Goal: Information Seeking & Learning: Learn about a topic

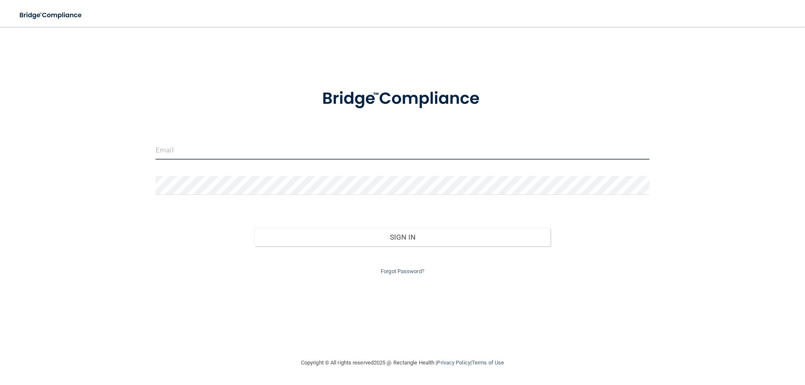
click at [209, 158] on input "email" at bounding box center [403, 150] width 494 height 19
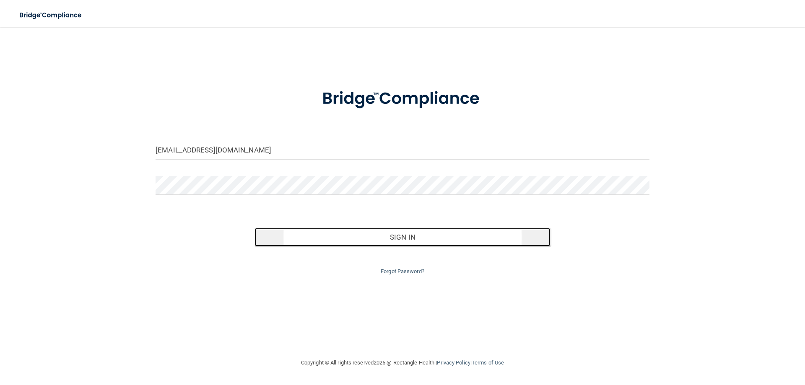
click at [420, 241] on button "Sign In" at bounding box center [403, 237] width 296 height 18
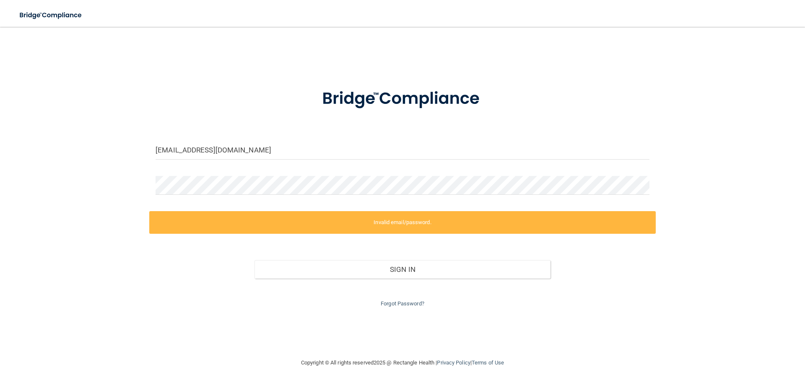
click at [268, 163] on div "angiegarner7@hotmail.com" at bounding box center [402, 153] width 507 height 25
click at [265, 153] on input "angiegarner7@hotmail.com" at bounding box center [403, 150] width 494 height 19
click at [231, 148] on input "angiegarner7@hotmail.com" at bounding box center [403, 150] width 494 height 19
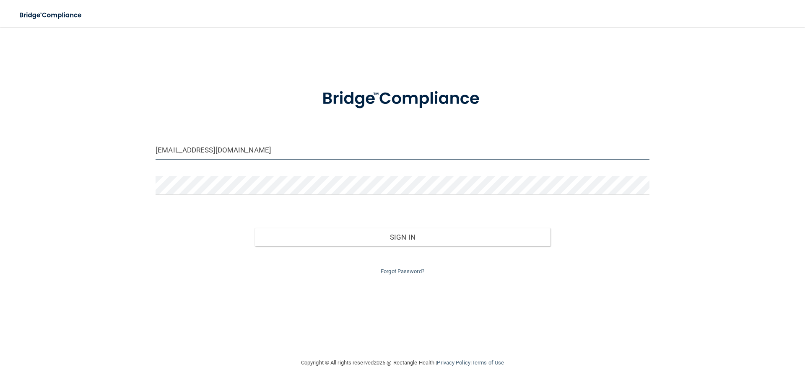
type input "angiegarner7@gmail.com"
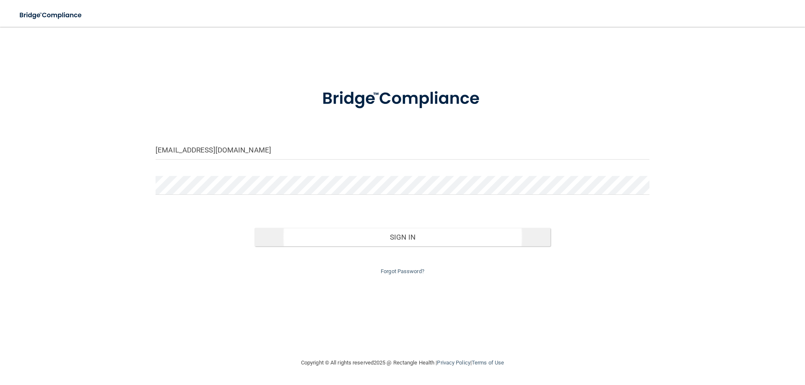
drag, startPoint x: 379, startPoint y: 225, endPoint x: 374, endPoint y: 234, distance: 10.4
click at [379, 227] on div "Sign In" at bounding box center [402, 228] width 507 height 35
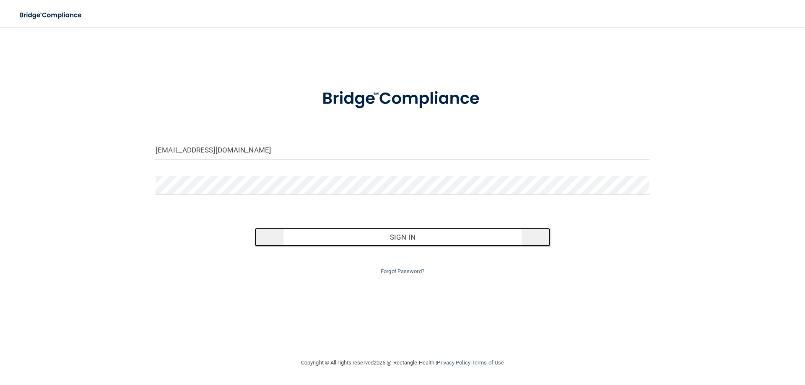
click at [374, 234] on button "Sign In" at bounding box center [403, 237] width 296 height 18
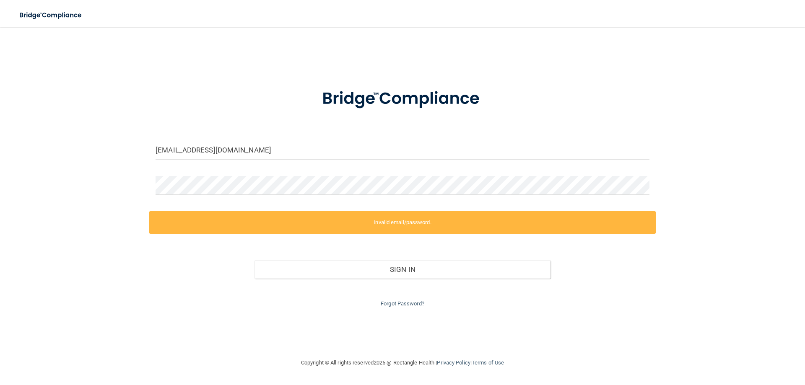
click at [221, 164] on div "angiegarner7@gmail.com" at bounding box center [402, 153] width 507 height 25
click at [250, 148] on input "angiegarner7@gmail.com" at bounding box center [403, 150] width 494 height 19
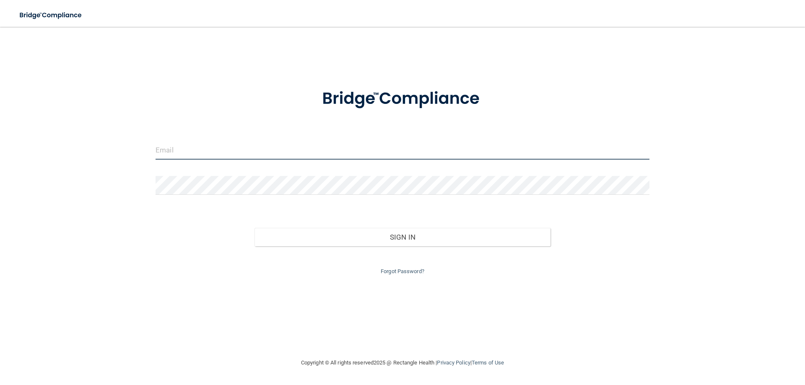
click at [205, 154] on input "email" at bounding box center [403, 150] width 494 height 19
type input "[EMAIL_ADDRESS][DOMAIN_NAME]"
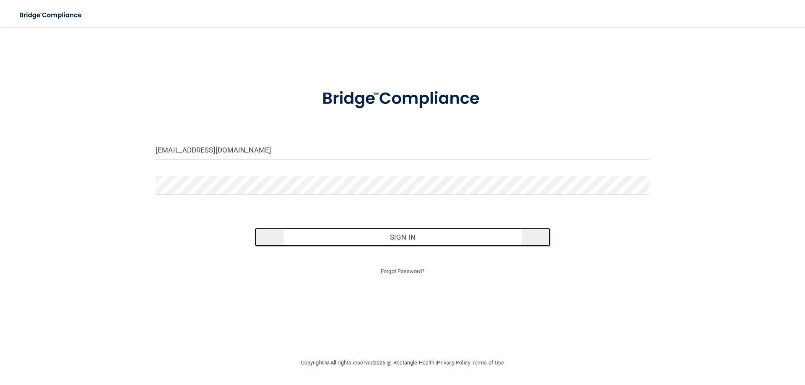
click at [326, 231] on button "Sign In" at bounding box center [403, 237] width 296 height 18
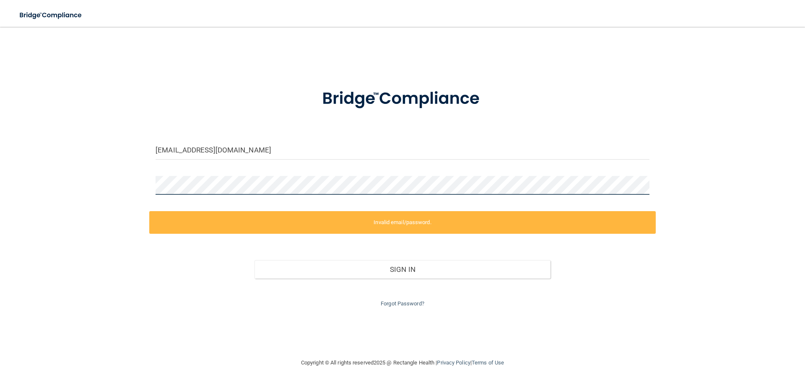
click at [24, 169] on div "[EMAIL_ADDRESS][DOMAIN_NAME] Invalid email/password. You don't have permission …" at bounding box center [402, 192] width 771 height 314
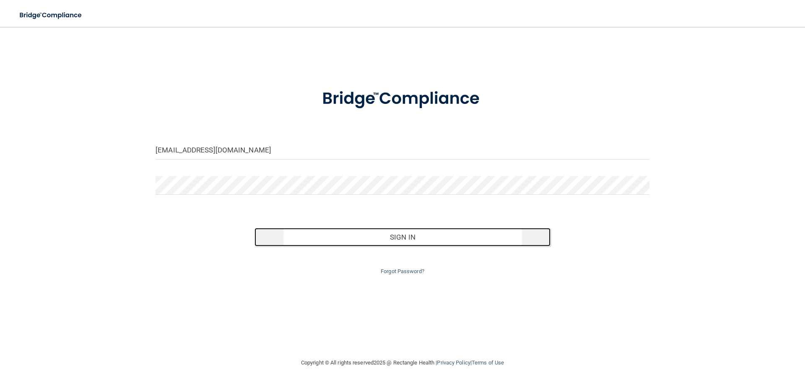
click at [338, 236] on button "Sign In" at bounding box center [403, 237] width 296 height 18
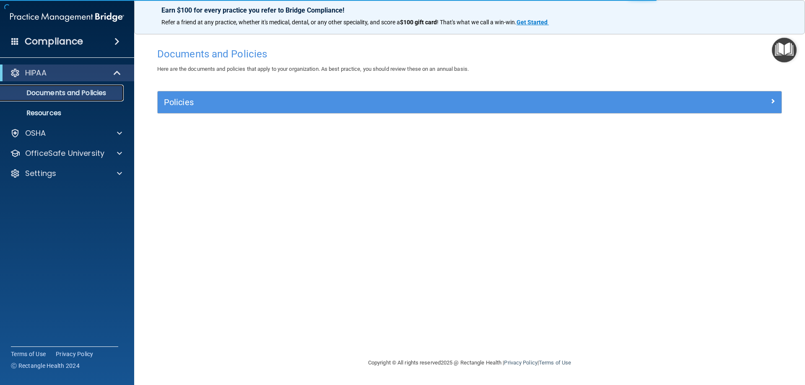
click at [47, 91] on p "Documents and Policies" at bounding box center [62, 93] width 114 height 8
click at [44, 111] on p "Resources" at bounding box center [62, 113] width 114 height 8
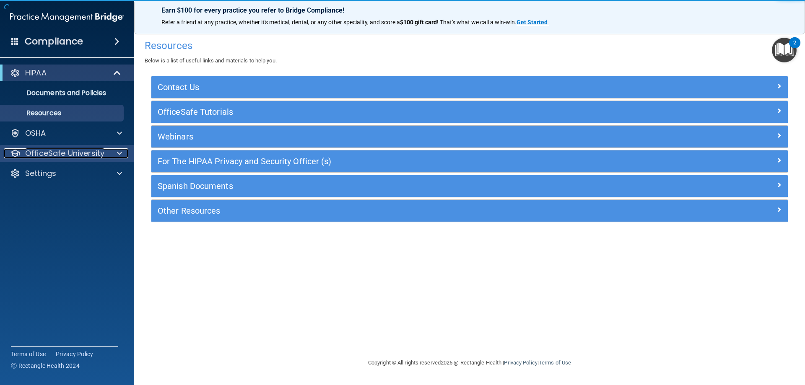
click at [44, 149] on p "OfficeSafe University" at bounding box center [64, 153] width 79 height 10
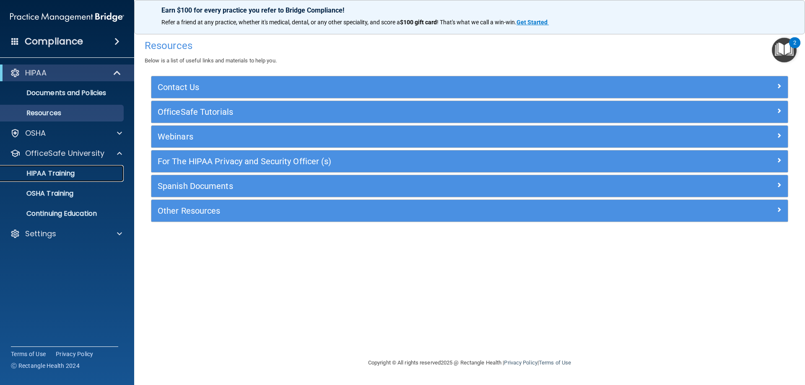
click at [54, 176] on p "HIPAA Training" at bounding box center [39, 173] width 69 height 8
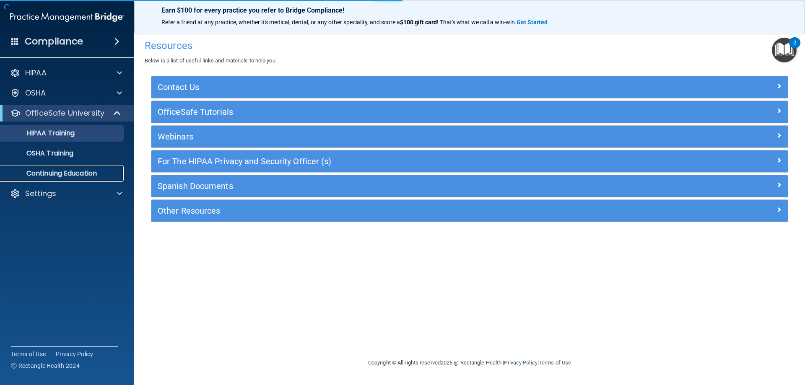
click at [55, 174] on p "Continuing Education" at bounding box center [62, 173] width 114 height 8
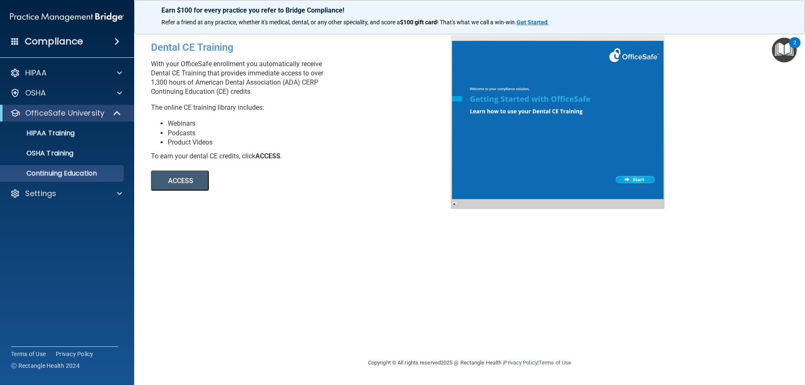
click at [169, 185] on button "ACCESS" at bounding box center [180, 181] width 58 height 20
click at [62, 148] on link "OSHA Training" at bounding box center [58, 153] width 132 height 17
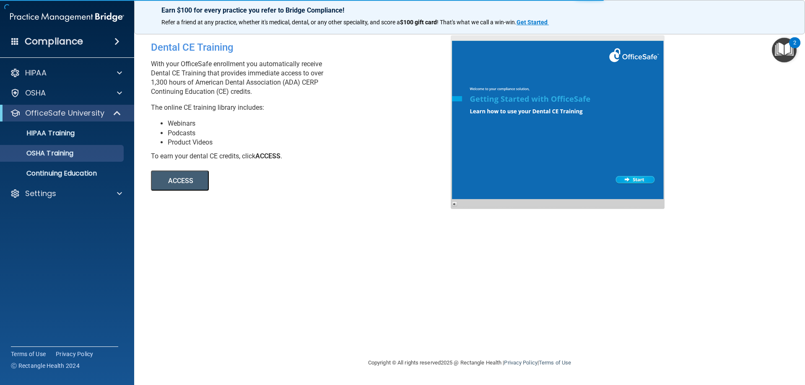
click at [170, 190] on button "ACCESS" at bounding box center [180, 181] width 58 height 20
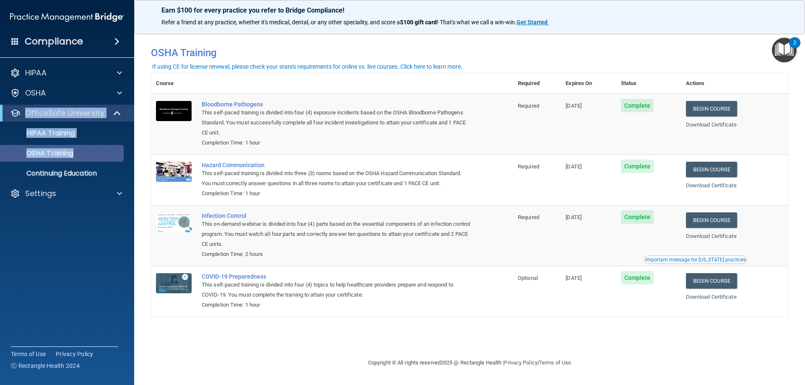
drag, startPoint x: 64, startPoint y: 99, endPoint x: 98, endPoint y: 154, distance: 65.5
click at [91, 155] on div "HIPAA Documents and Policies Report an Incident Business Associates Emergency P…" at bounding box center [67, 135] width 135 height 148
click at [62, 135] on p "HIPAA Training" at bounding box center [39, 133] width 69 height 8
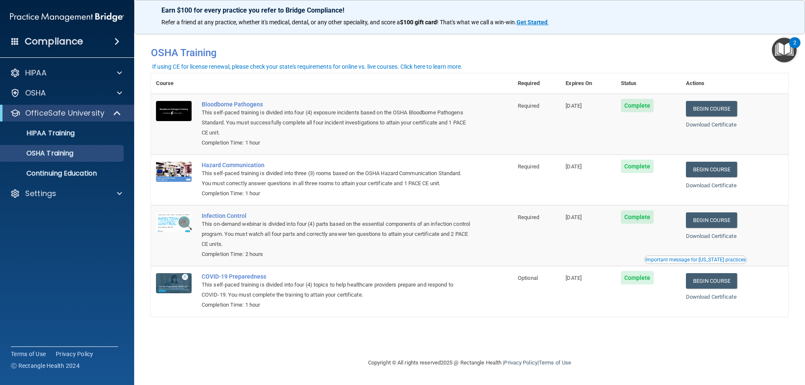
click at [14, 3] on div "Compliance" at bounding box center [66, 25] width 117 height 51
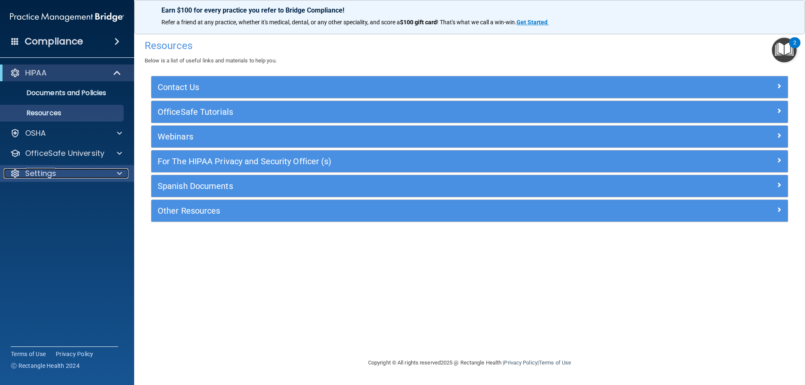
click at [74, 169] on div "Settings" at bounding box center [56, 174] width 104 height 10
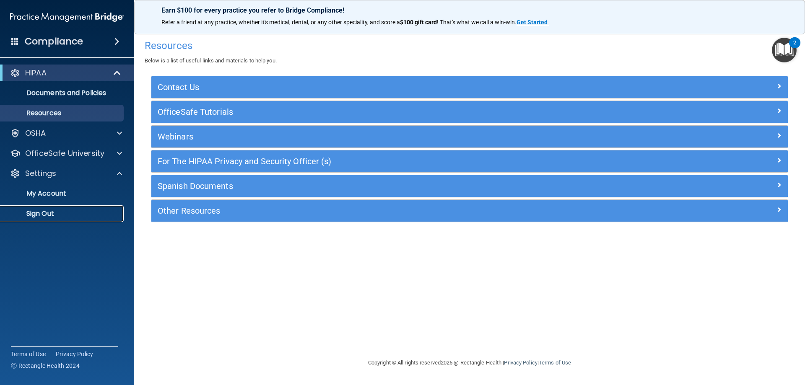
click at [47, 210] on p "Sign Out" at bounding box center [62, 214] width 114 height 8
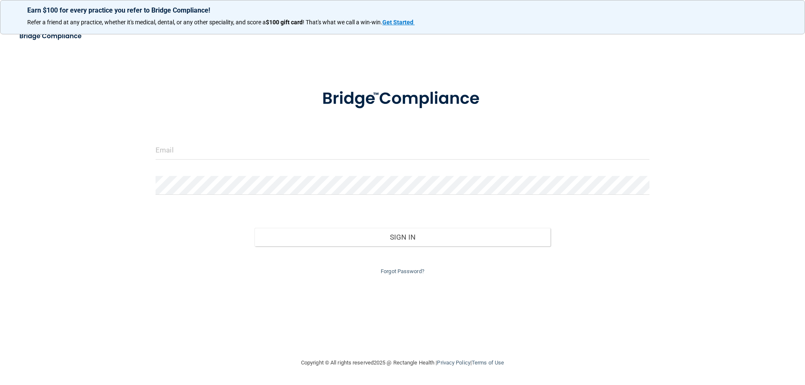
click at [285, 160] on div at bounding box center [402, 153] width 507 height 25
click at [287, 154] on input "email" at bounding box center [403, 150] width 494 height 19
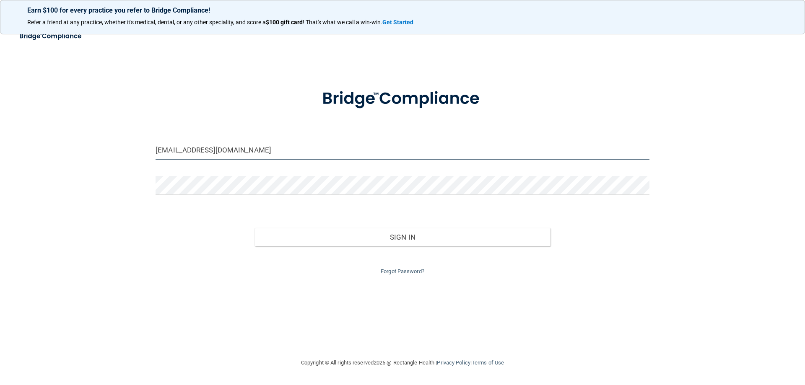
type input "[EMAIL_ADDRESS][DOMAIN_NAME]"
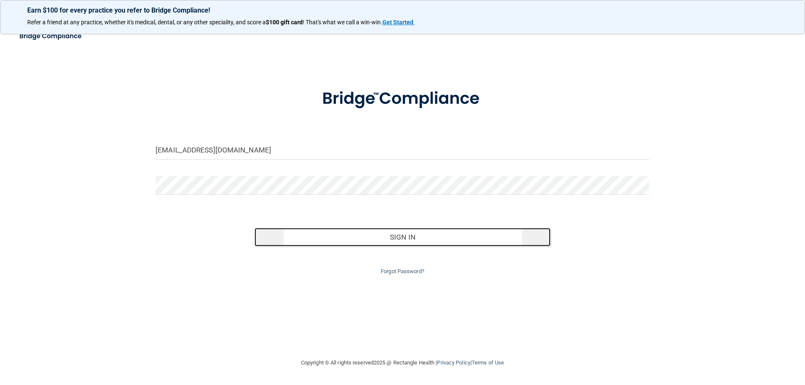
click at [405, 242] on button "Sign In" at bounding box center [403, 237] width 296 height 18
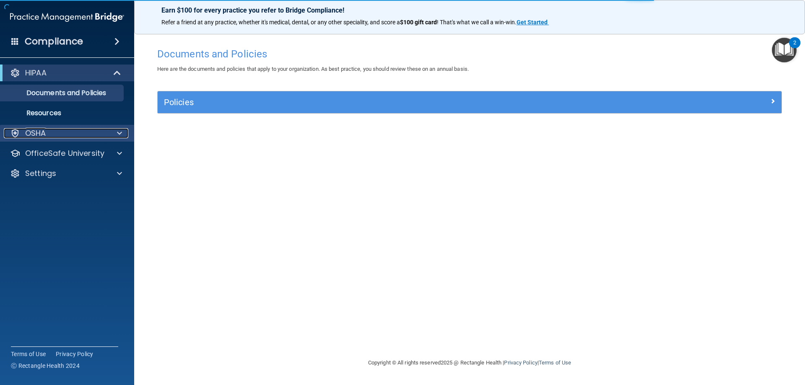
click at [44, 130] on p "OSHA" at bounding box center [35, 133] width 21 height 10
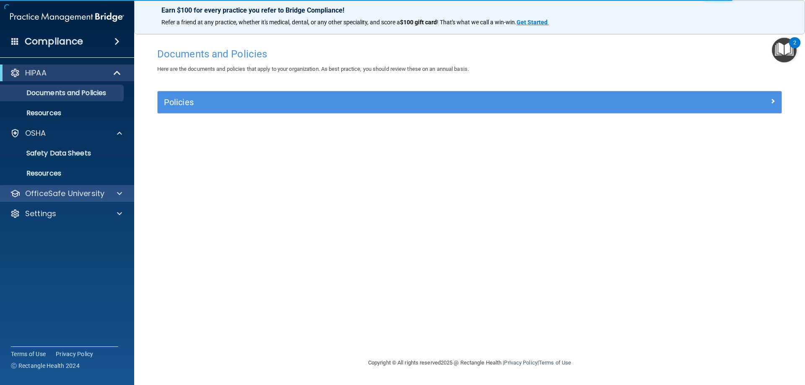
click at [49, 186] on div "OfficeSafe University" at bounding box center [67, 193] width 135 height 17
click at [57, 197] on p "OfficeSafe University" at bounding box center [64, 194] width 79 height 10
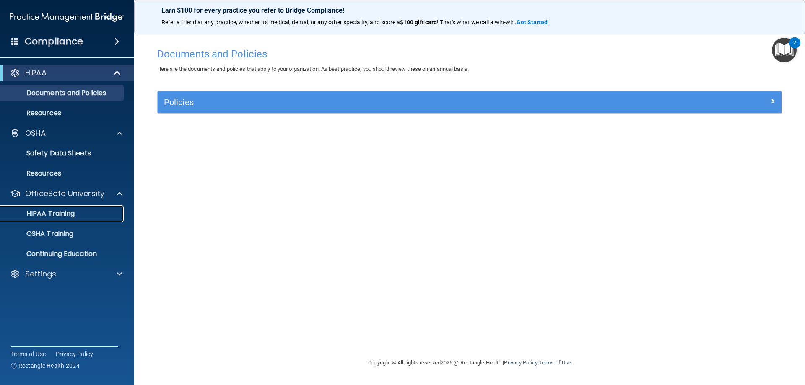
click at [70, 211] on p "HIPAA Training" at bounding box center [39, 214] width 69 height 8
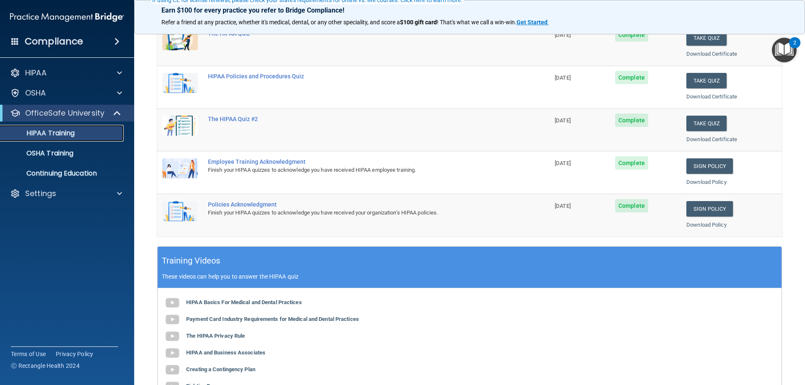
scroll to position [126, 0]
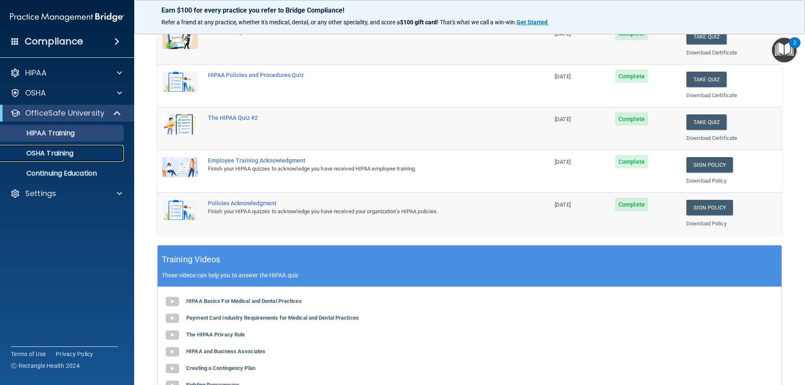
click at [62, 152] on p "OSHA Training" at bounding box center [39, 153] width 68 height 8
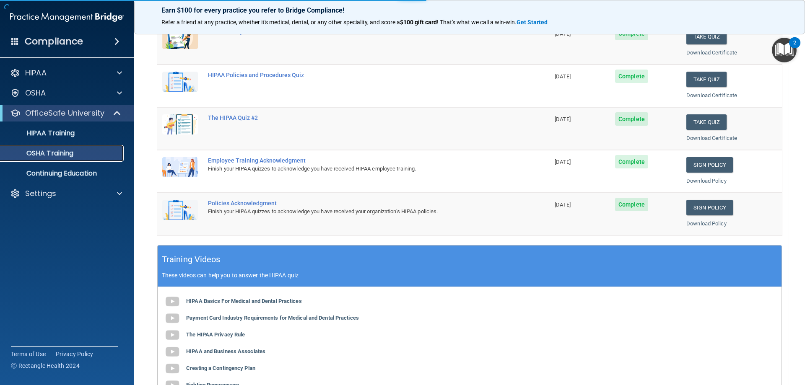
click at [60, 153] on p "OSHA Training" at bounding box center [39, 153] width 68 height 8
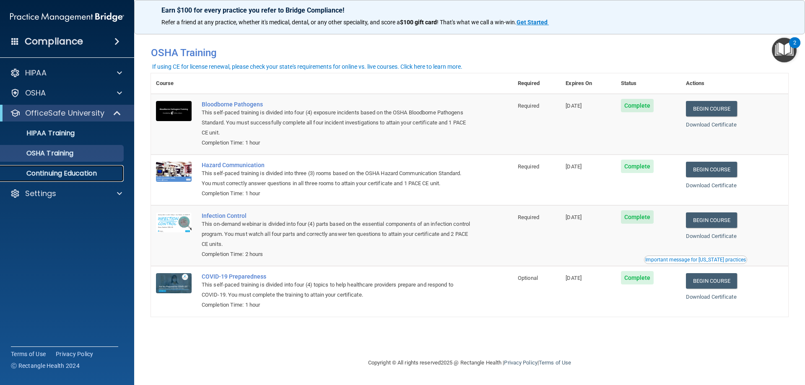
click at [71, 175] on p "Continuing Education" at bounding box center [62, 173] width 114 height 8
